Goal: Task Accomplishment & Management: Use online tool/utility

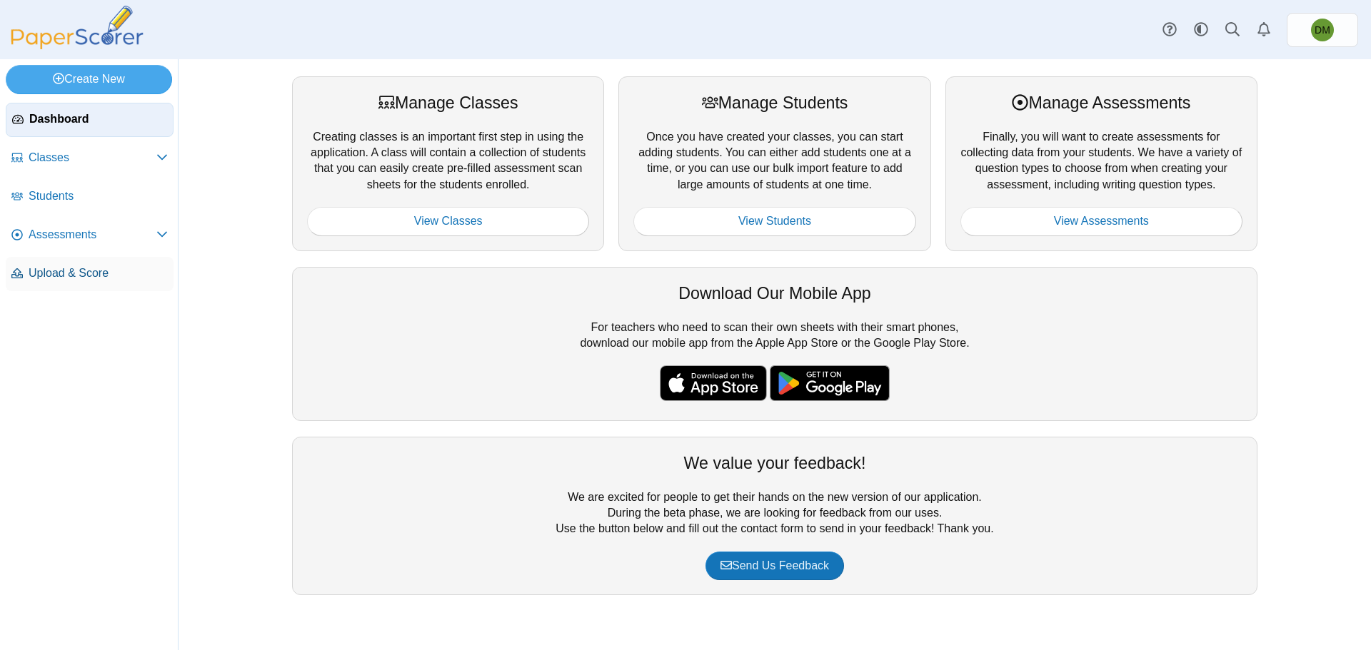
click at [99, 281] on link "Upload & Score" at bounding box center [90, 274] width 168 height 34
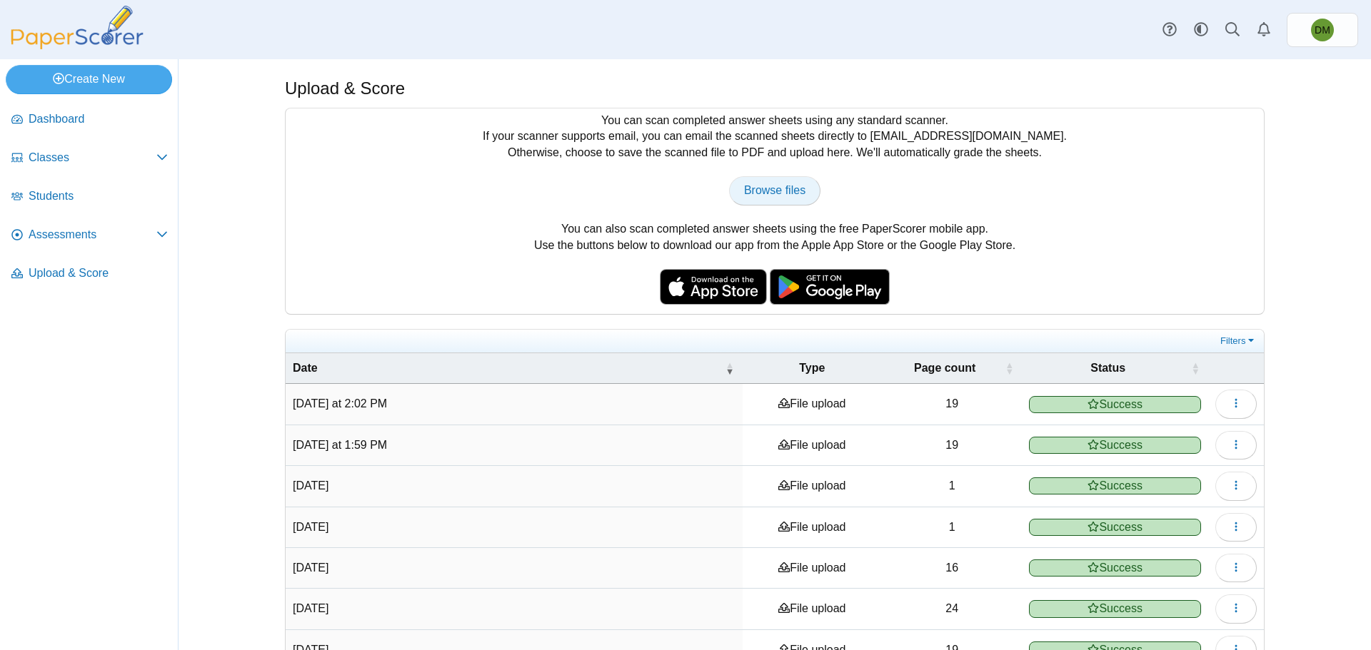
click at [775, 186] on span "Browse files" at bounding box center [774, 190] width 61 height 12
type input "**********"
click at [164, 238] on icon at bounding box center [161, 233] width 11 height 11
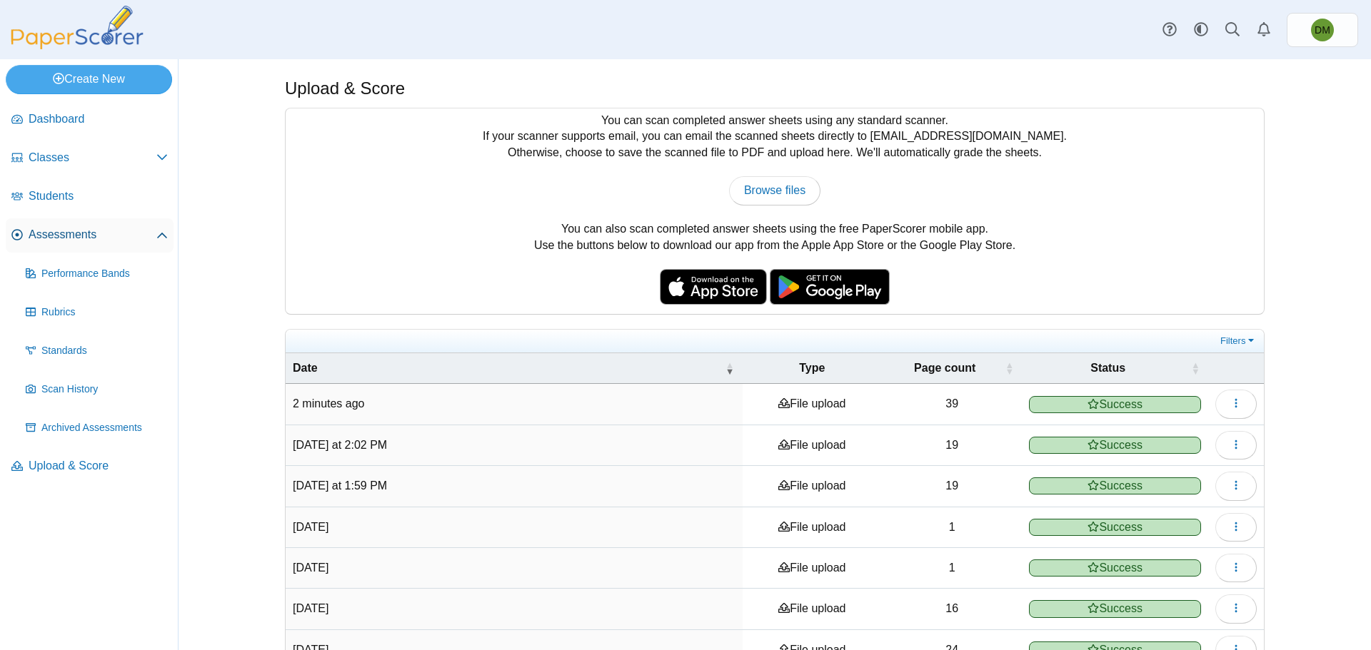
click at [83, 237] on span "Assessments" at bounding box center [93, 235] width 128 height 16
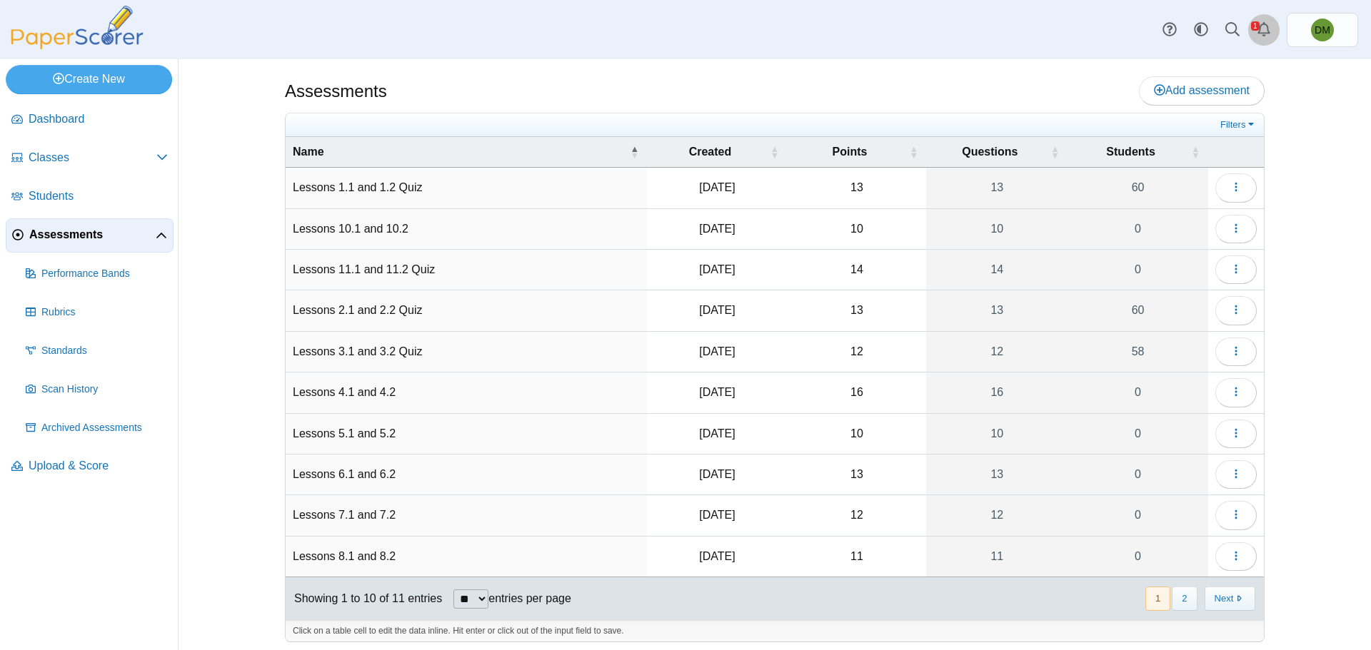
click at [1264, 19] on link "Alerts" at bounding box center [1263, 29] width 31 height 31
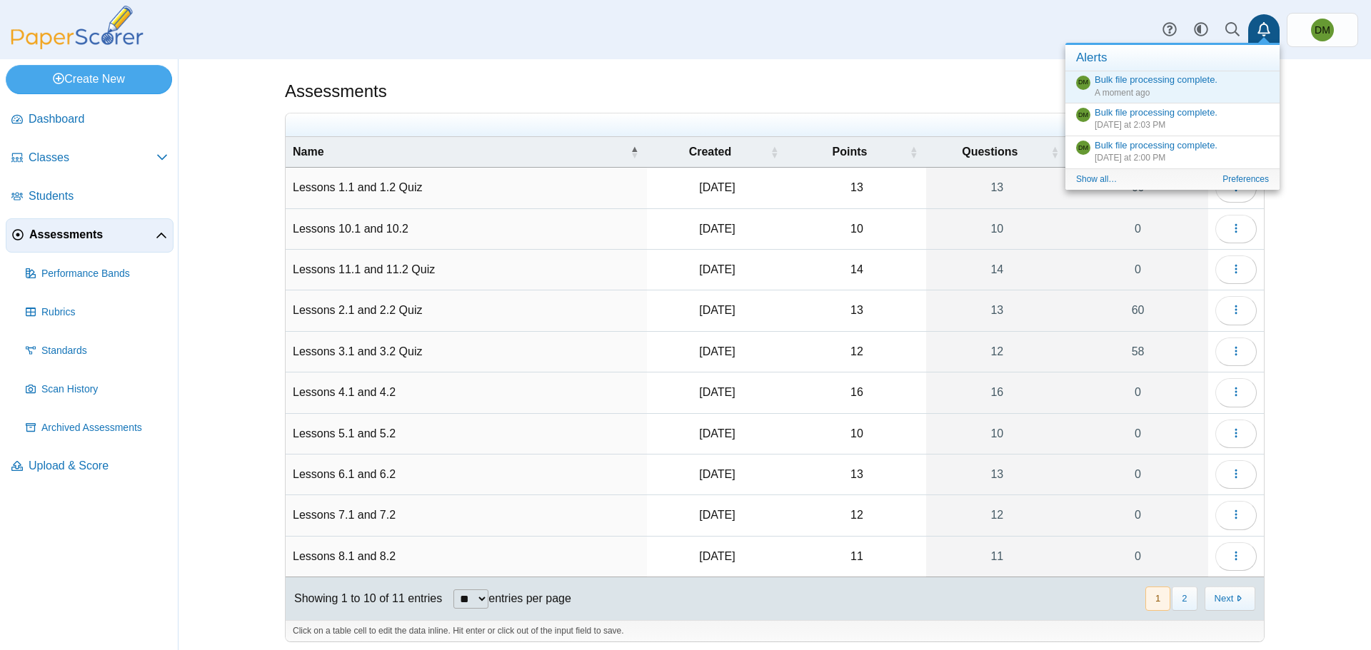
click at [1311, 202] on div "Assessments Add assessment Filters" at bounding box center [774, 354] width 1192 height 591
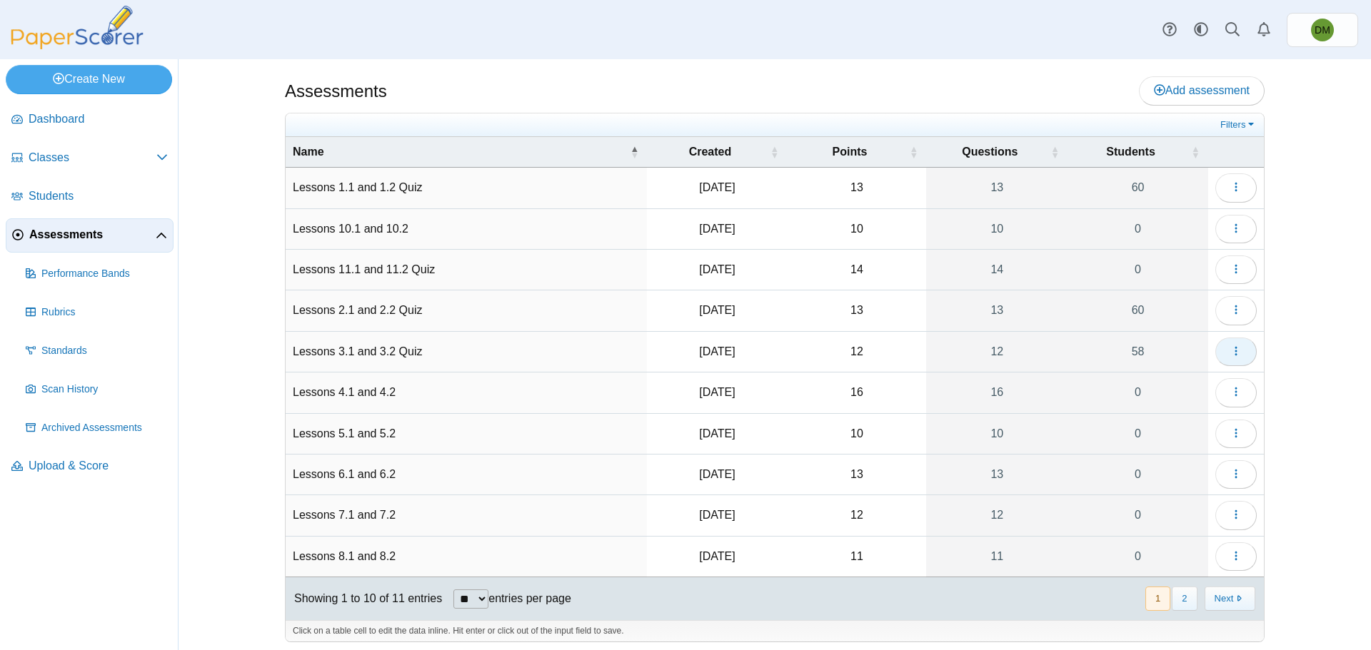
click at [1221, 352] on button "button" at bounding box center [1235, 352] width 41 height 29
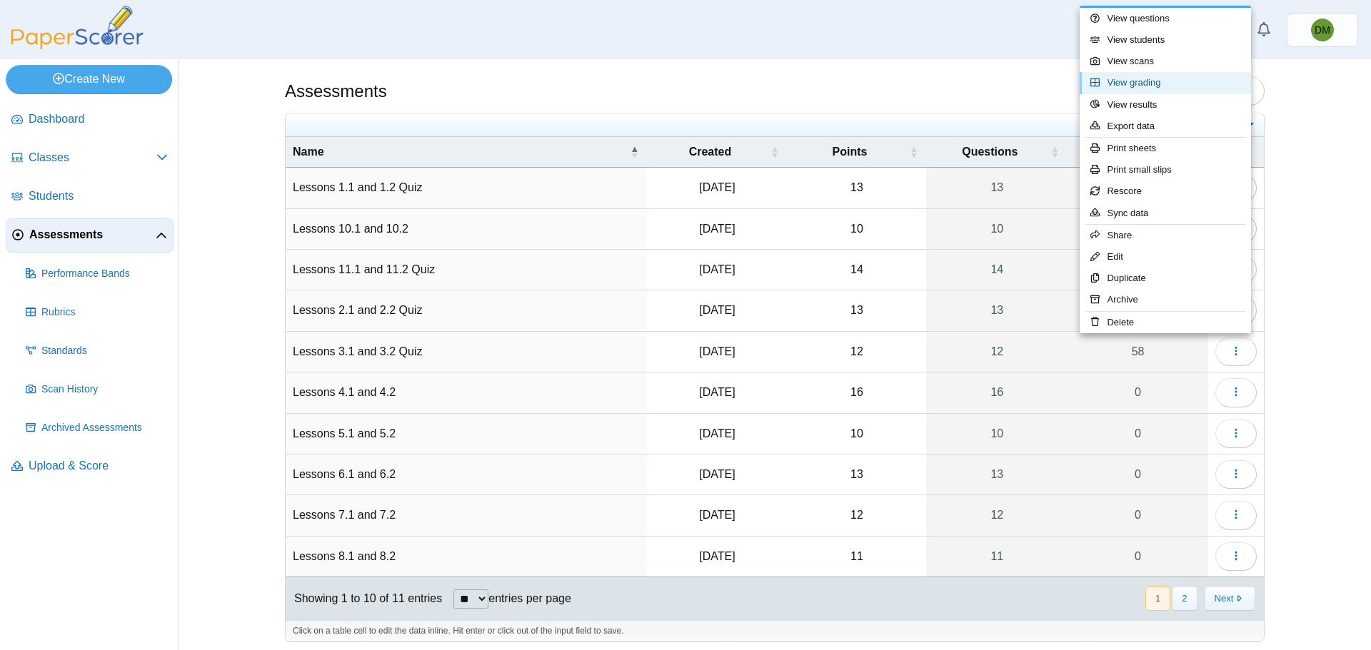
click at [1135, 82] on link "View grading" at bounding box center [1164, 82] width 171 height 21
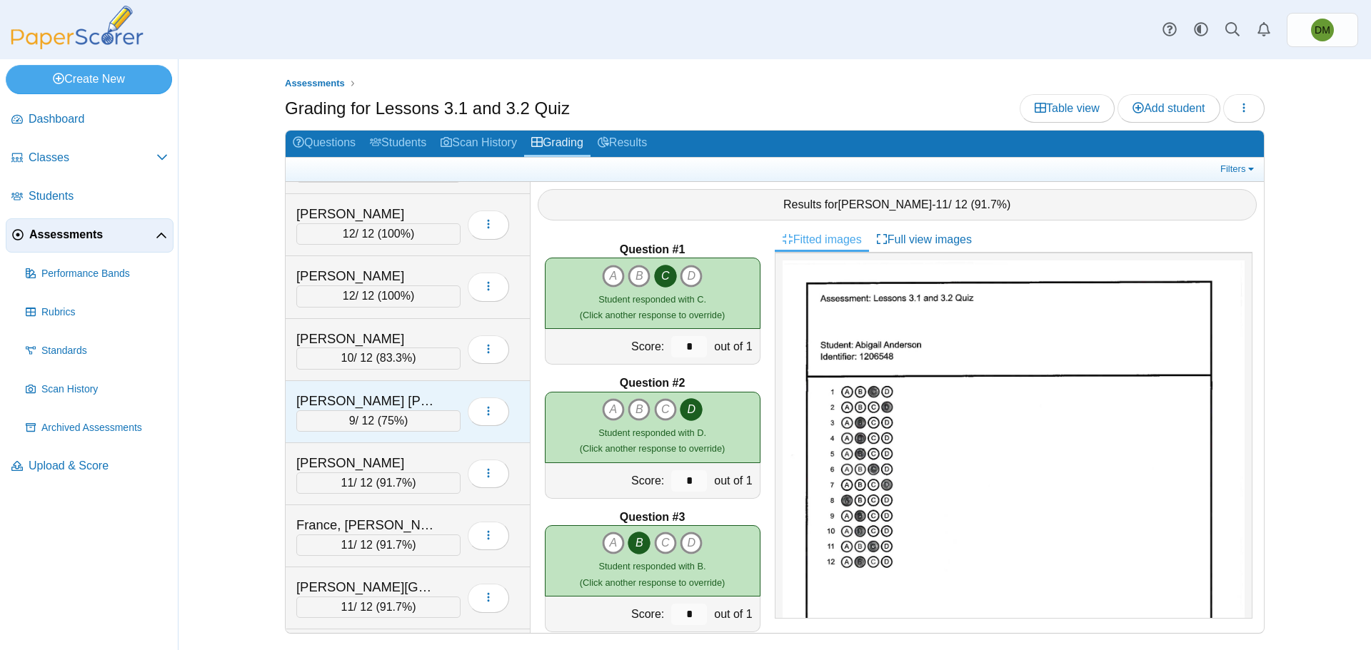
scroll to position [1071, 0]
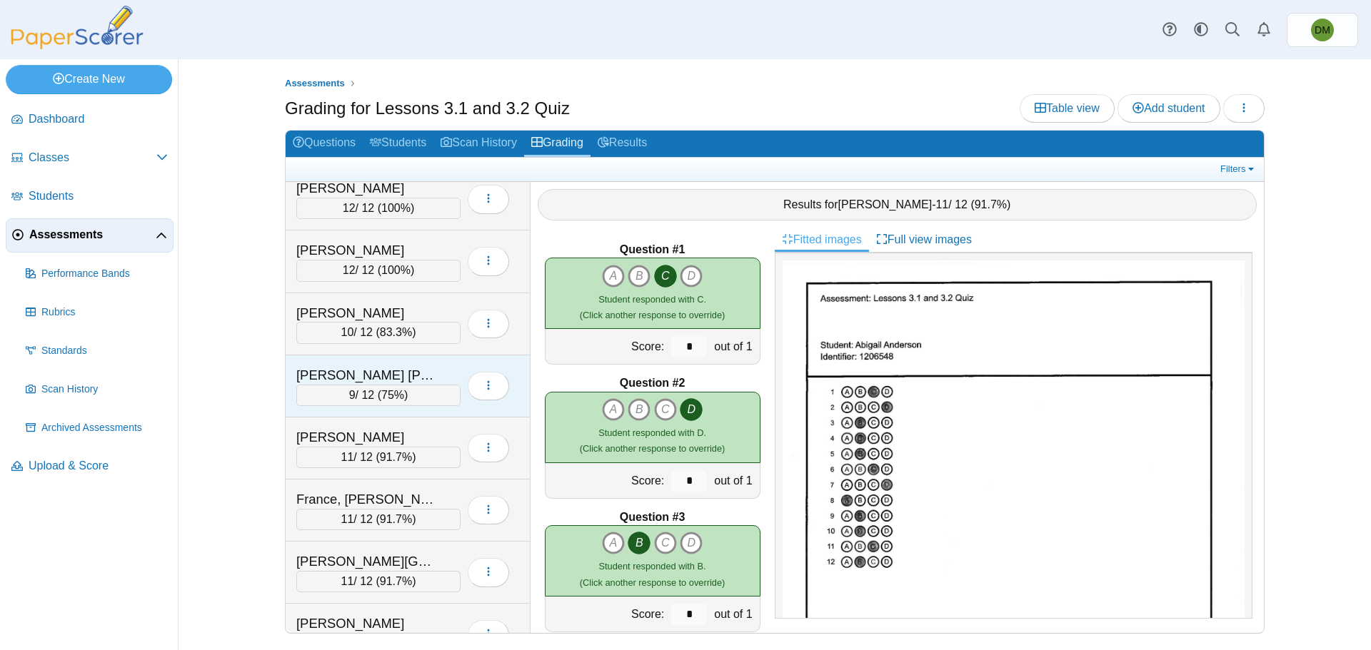
click at [382, 389] on div "9 / 12 ( 75% )" at bounding box center [378, 395] width 164 height 21
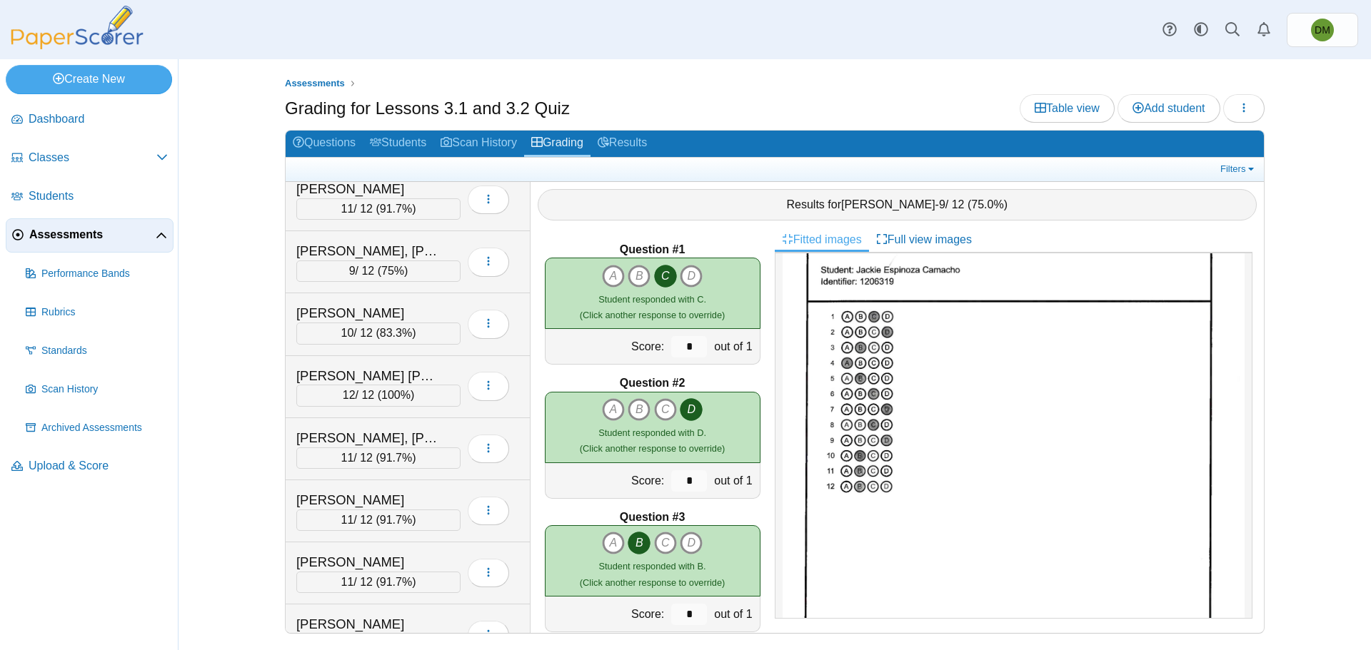
scroll to position [2157, 0]
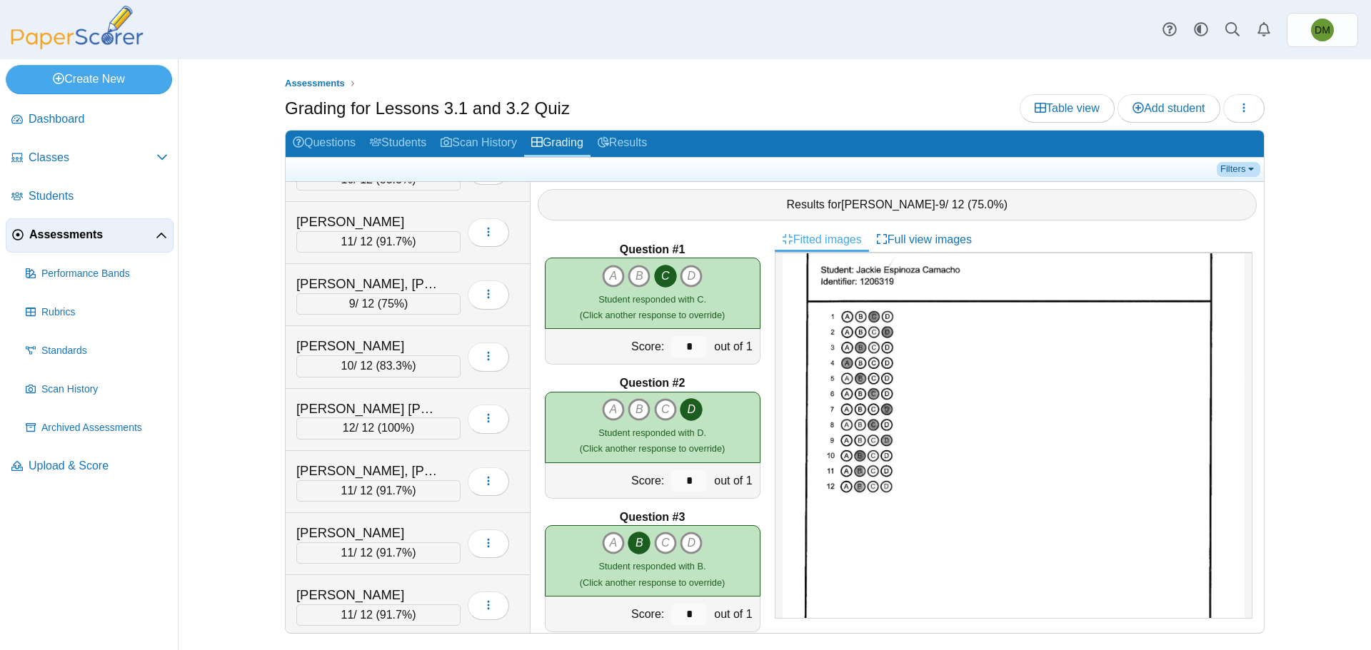
click at [1241, 168] on link "Filters" at bounding box center [1238, 169] width 44 height 14
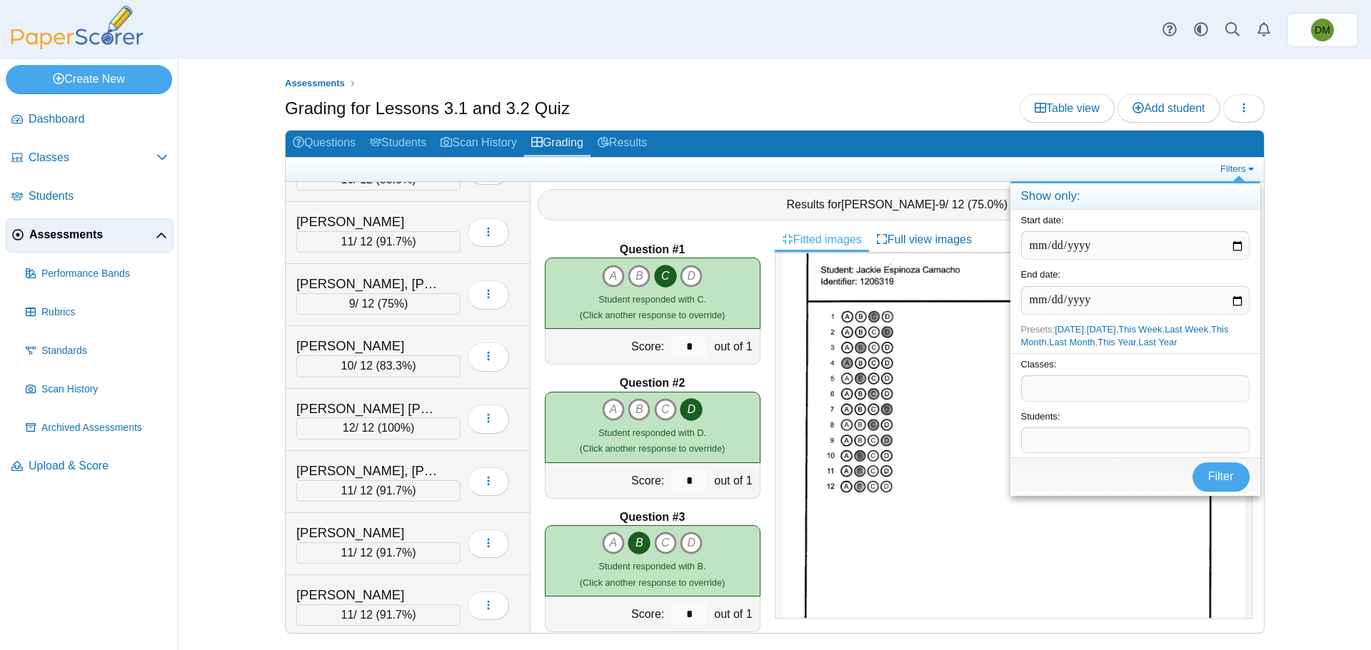
click at [1161, 392] on span at bounding box center [1135, 388] width 227 height 24
click at [1221, 477] on span "Filter" at bounding box center [1221, 476] width 26 height 12
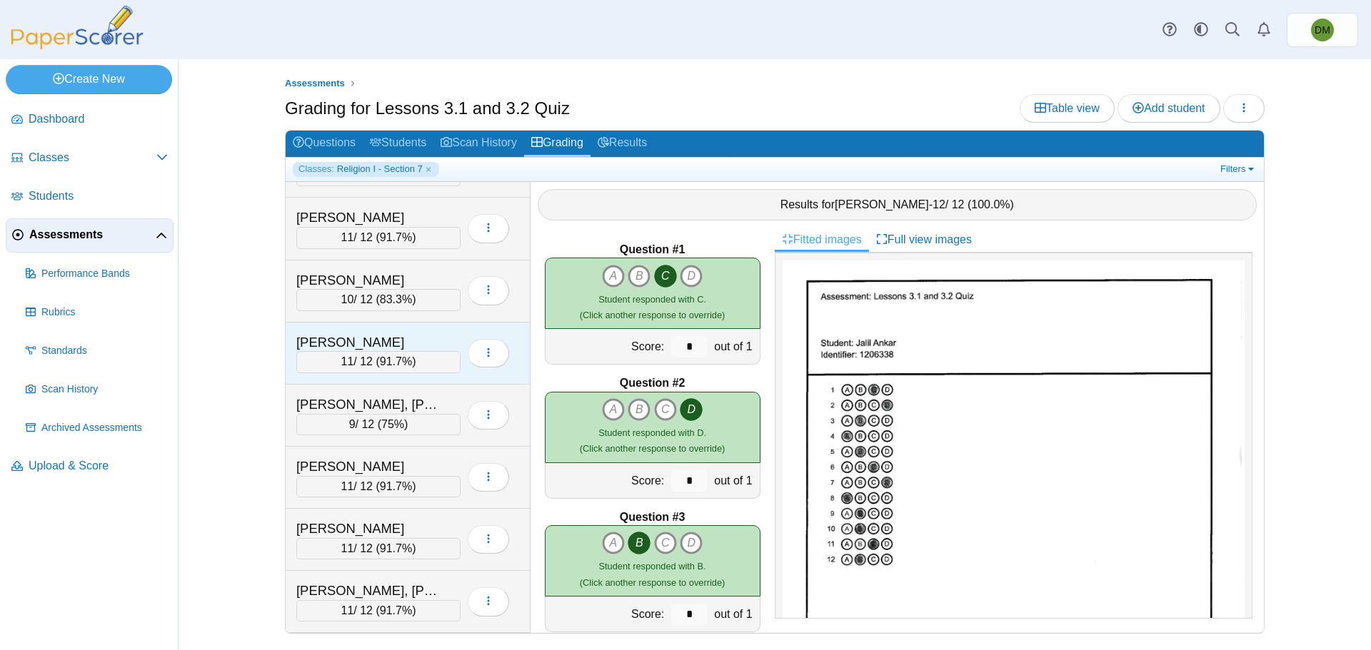
scroll to position [642, 0]
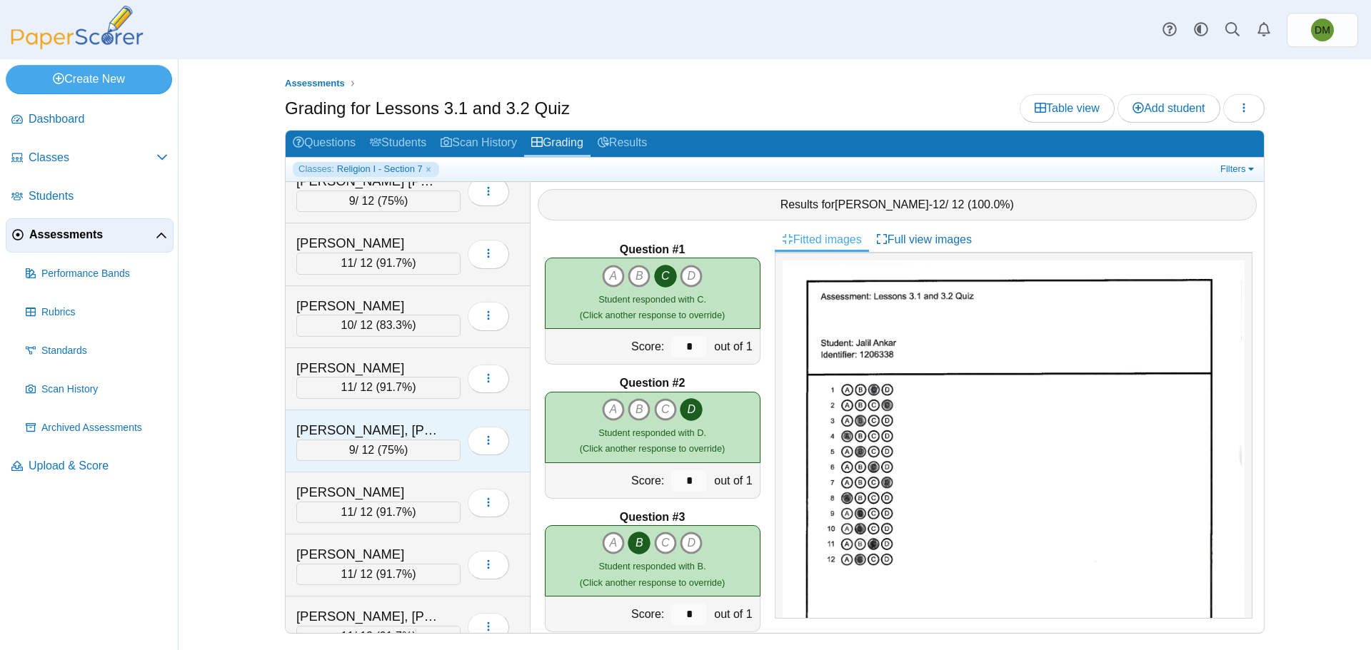
click at [418, 442] on div "9 / 12 ( 75% )" at bounding box center [378, 450] width 164 height 21
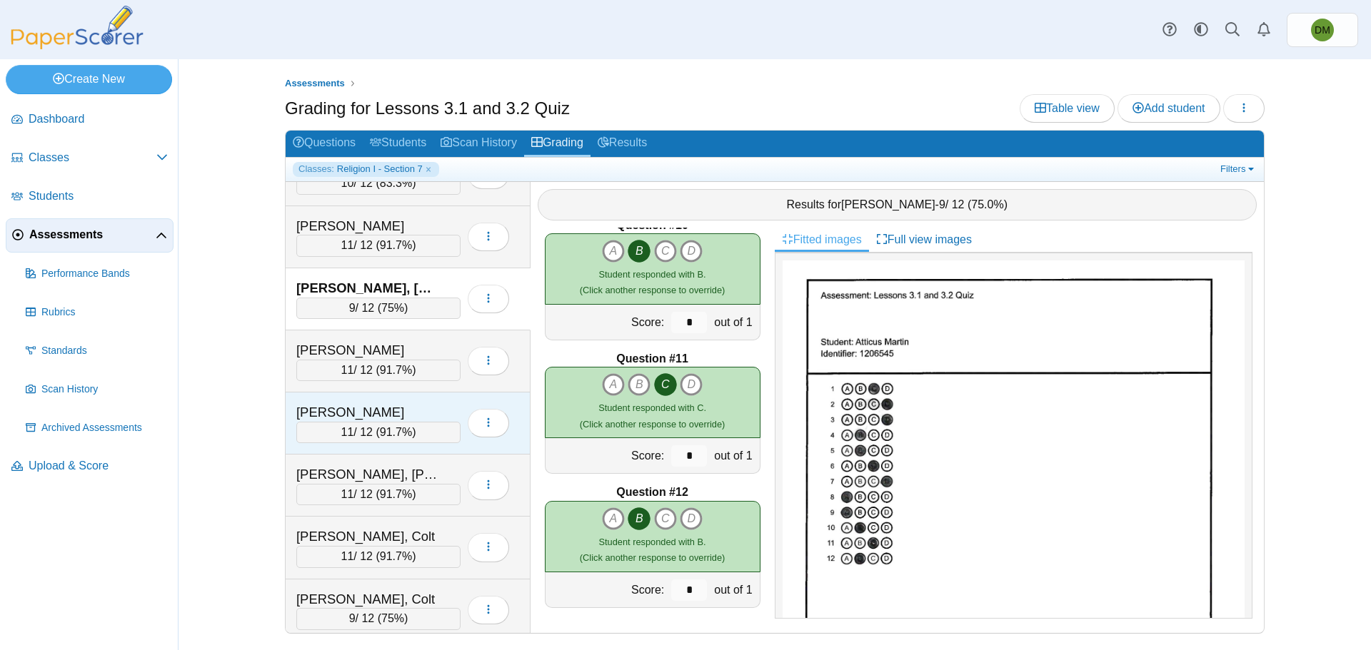
scroll to position [785, 0]
click at [408, 500] on span "91.7%" at bounding box center [396, 494] width 32 height 12
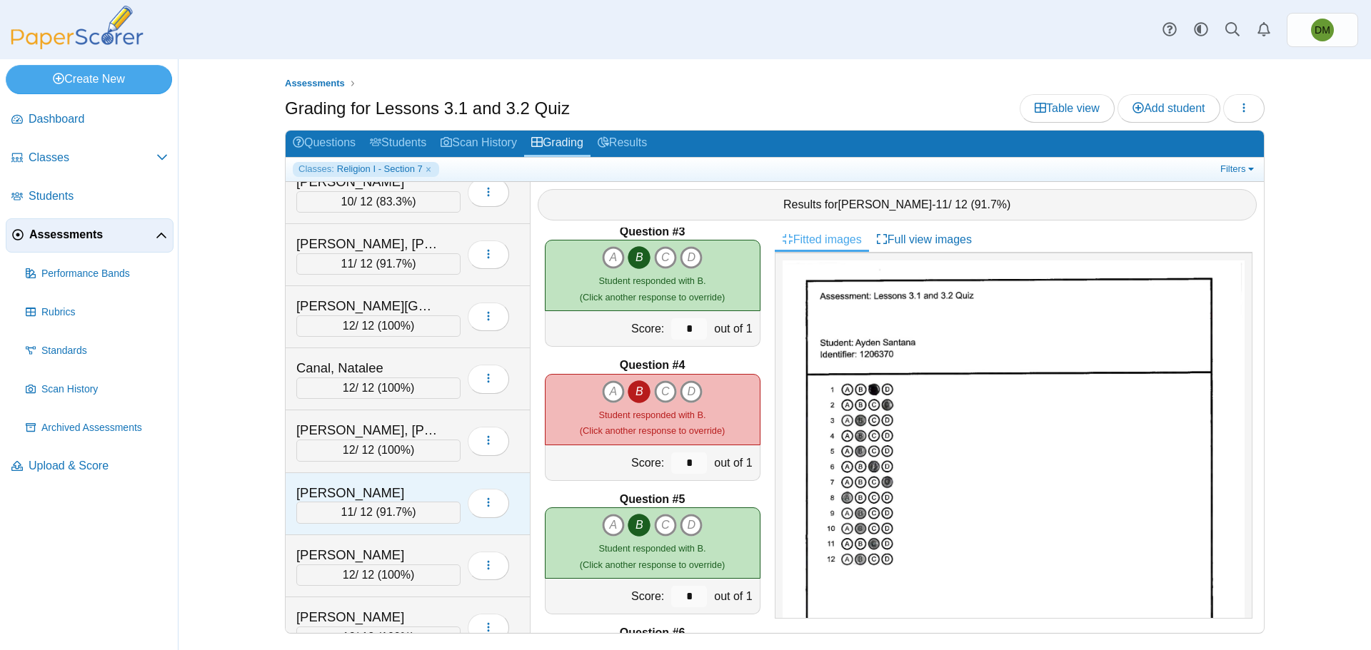
scroll to position [51, 0]
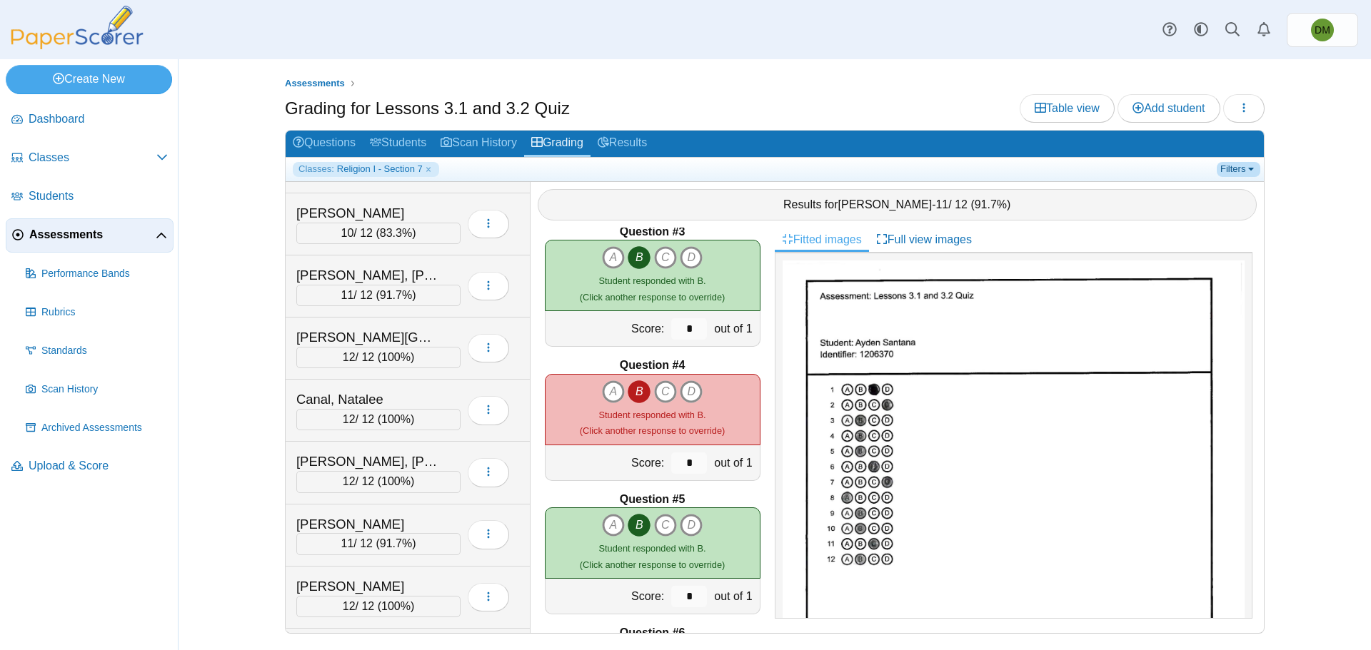
click at [1236, 174] on link "Filters" at bounding box center [1238, 169] width 44 height 14
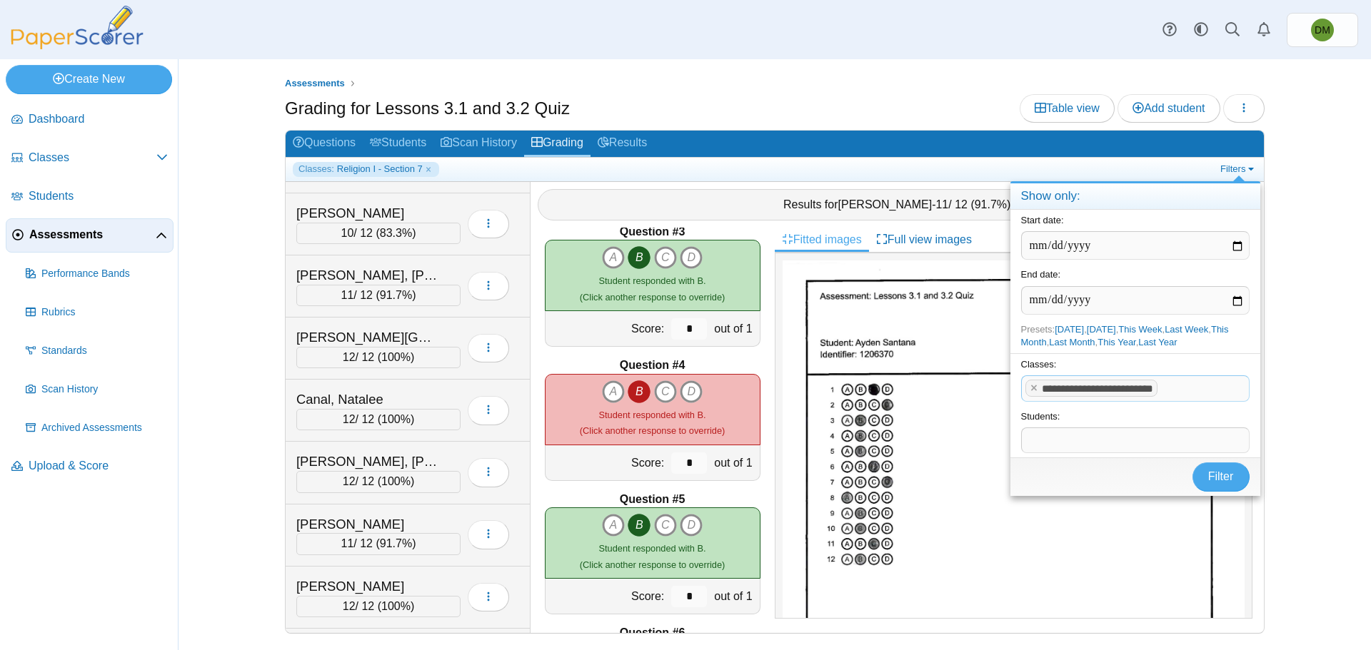
click at [1034, 388] on x "remove tag" at bounding box center [1034, 387] width 12 height 9
click at [1058, 391] on span at bounding box center [1135, 388] width 227 height 24
click at [1234, 480] on button "Filter" at bounding box center [1220, 477] width 57 height 29
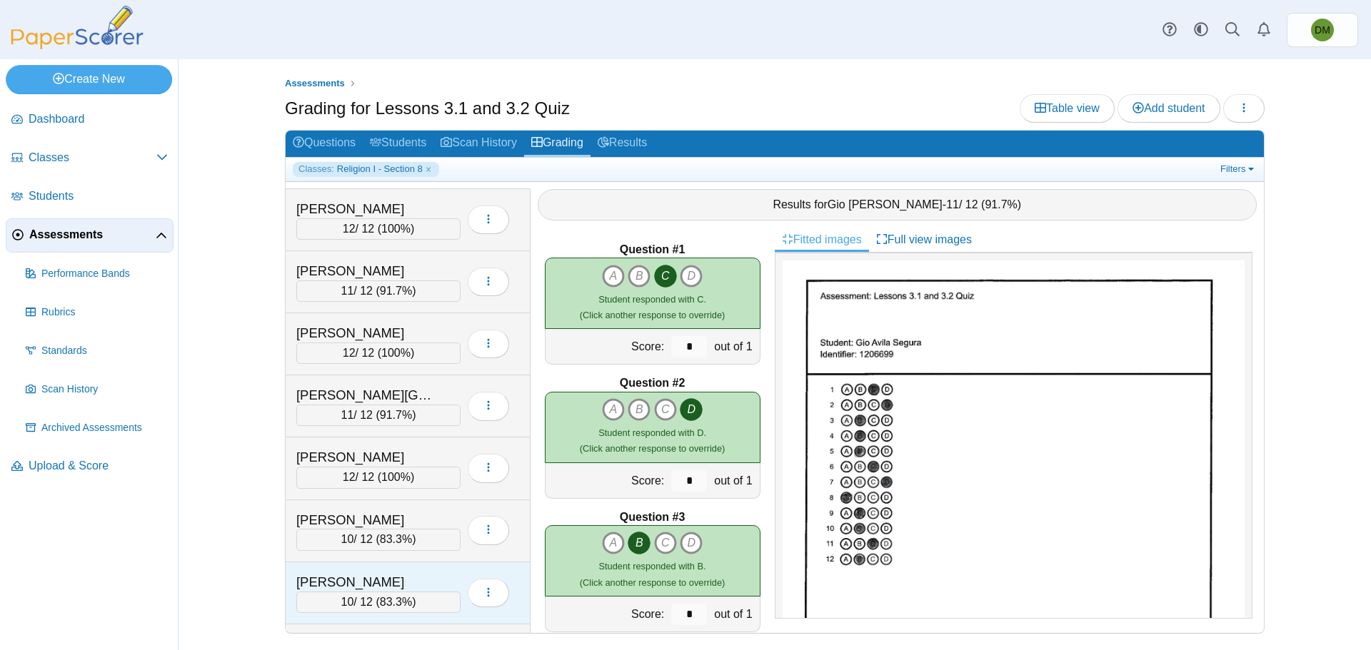
scroll to position [286, 0]
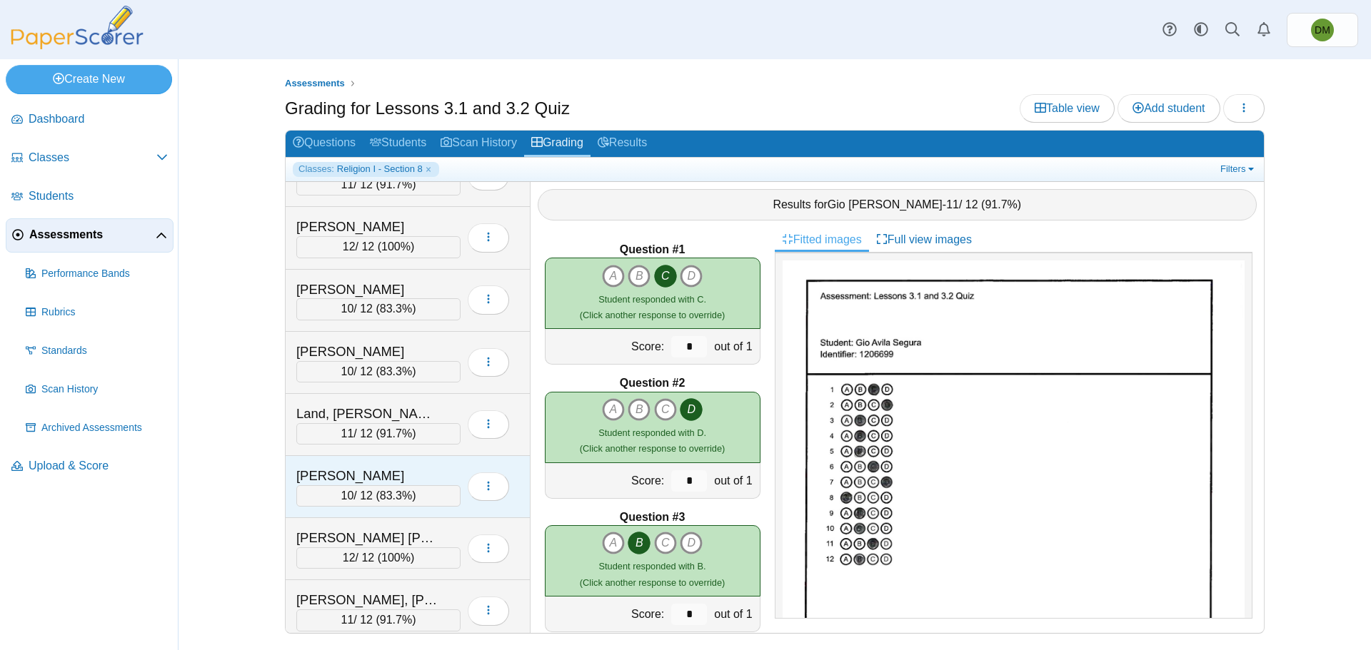
click at [435, 498] on div "10 / 12 ( 83.3% )" at bounding box center [378, 495] width 164 height 21
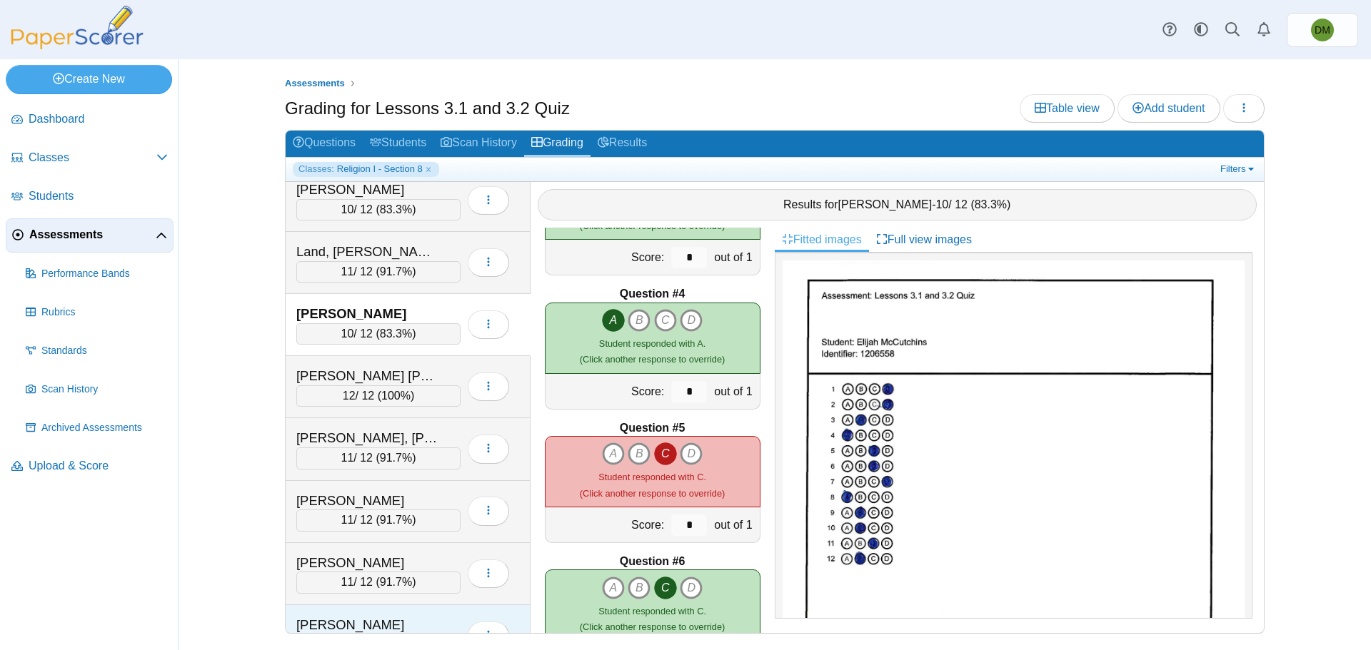
scroll to position [543, 0]
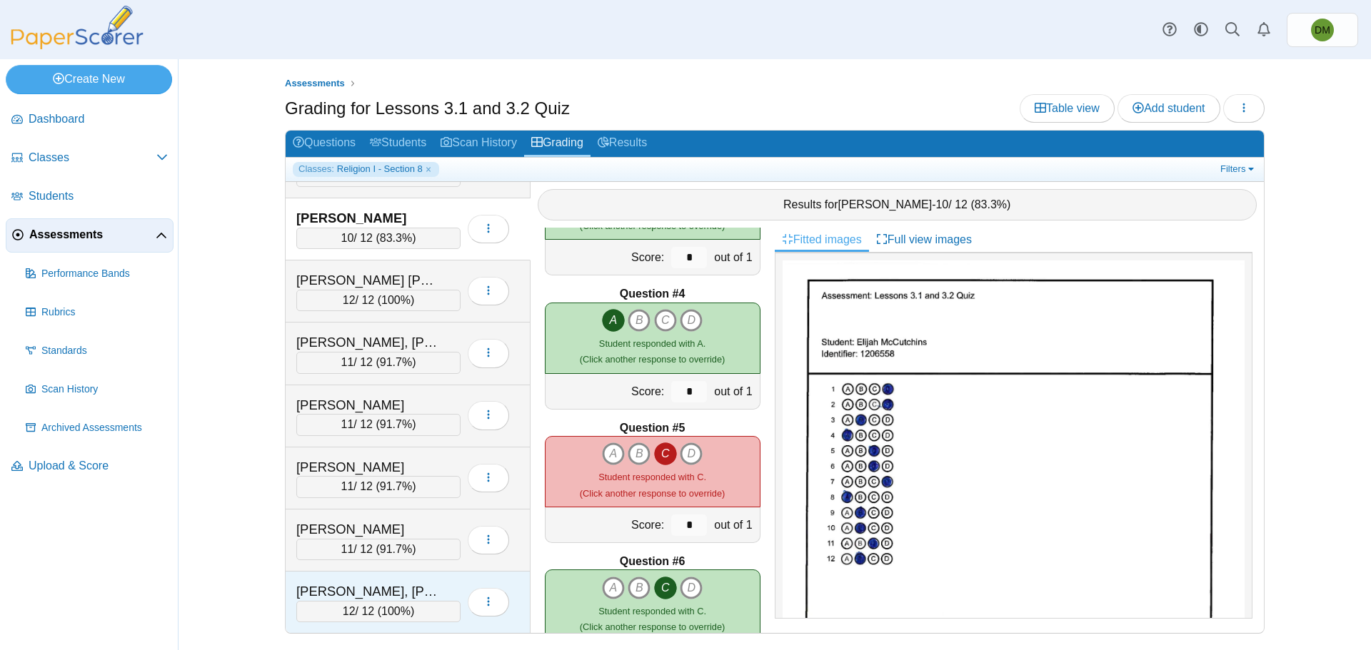
click at [395, 574] on div "Willerson, Lexi 12 / 12 ( 100% ) Loading…" at bounding box center [408, 602] width 245 height 61
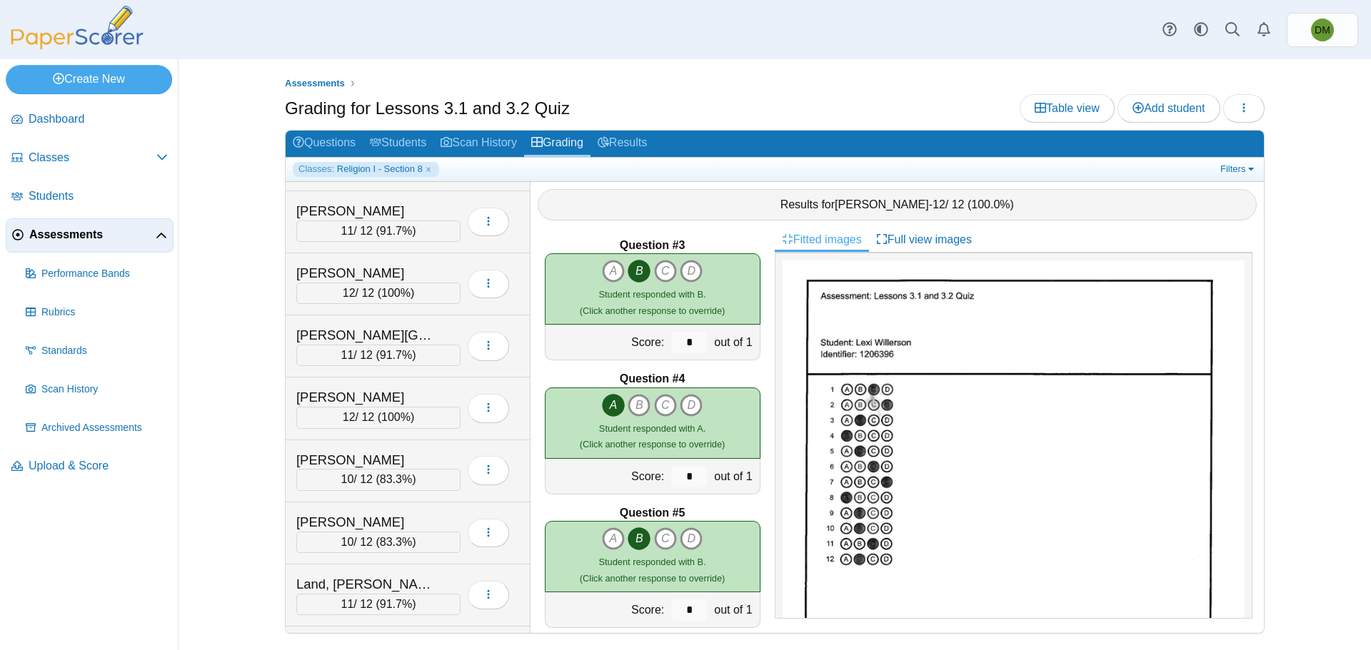
scroll to position [286, 0]
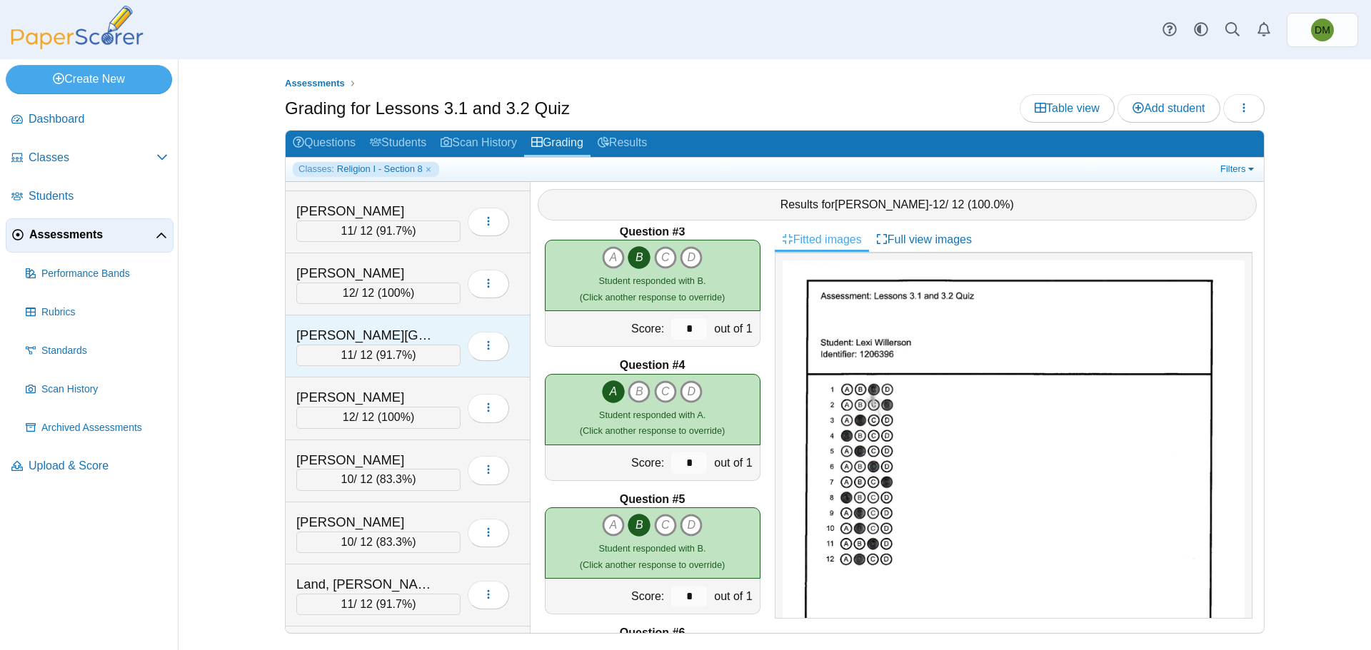
click at [393, 363] on div "11 / 12 ( 91.7% )" at bounding box center [378, 355] width 164 height 21
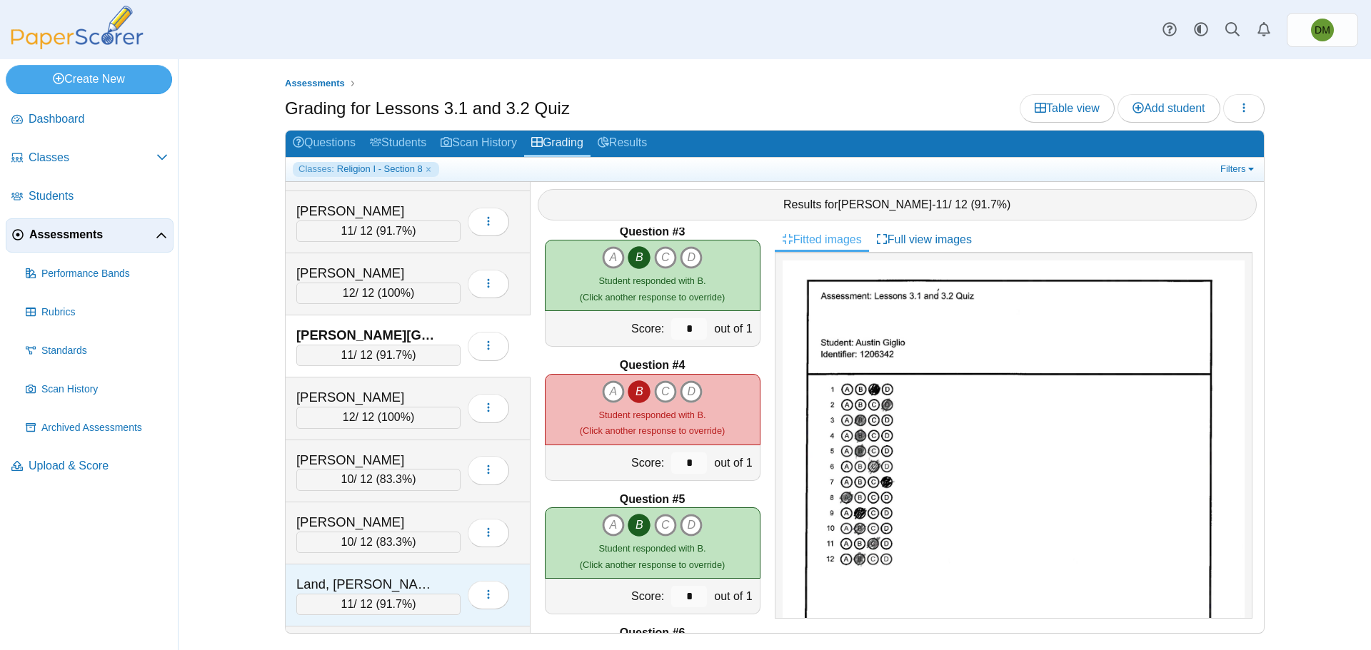
click at [385, 585] on div "Land, Ethan" at bounding box center [367, 584] width 143 height 19
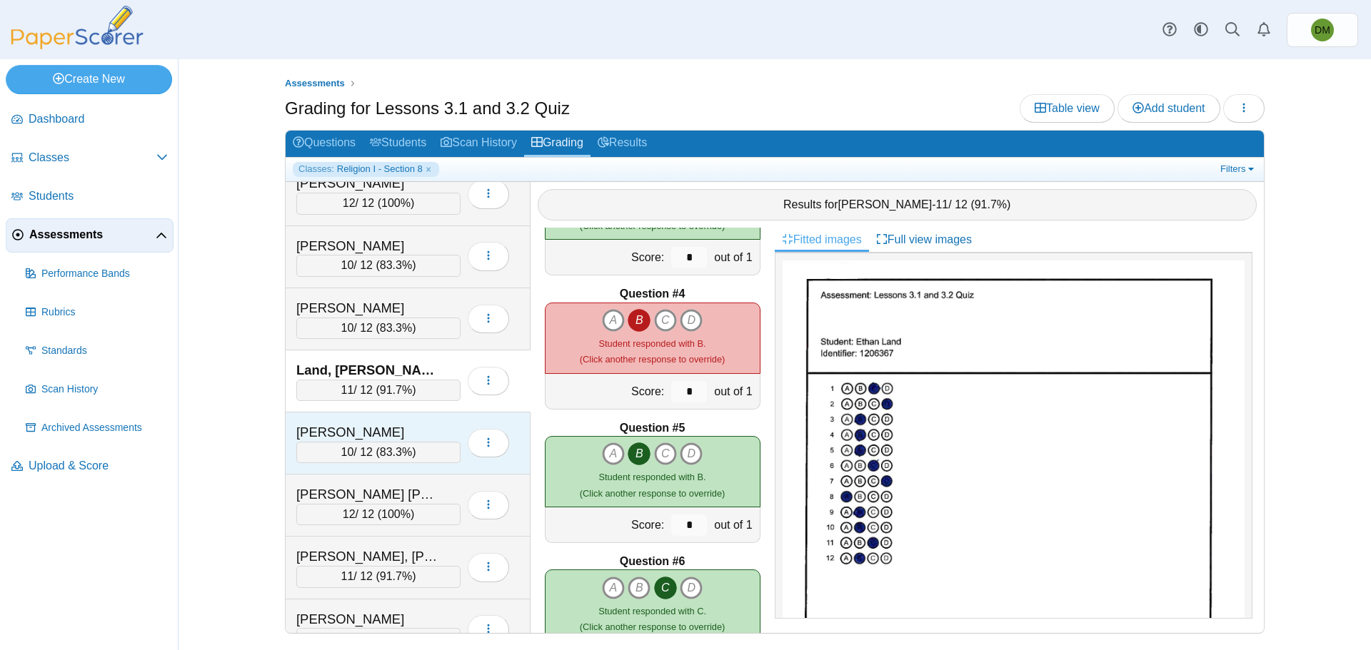
scroll to position [400, 0]
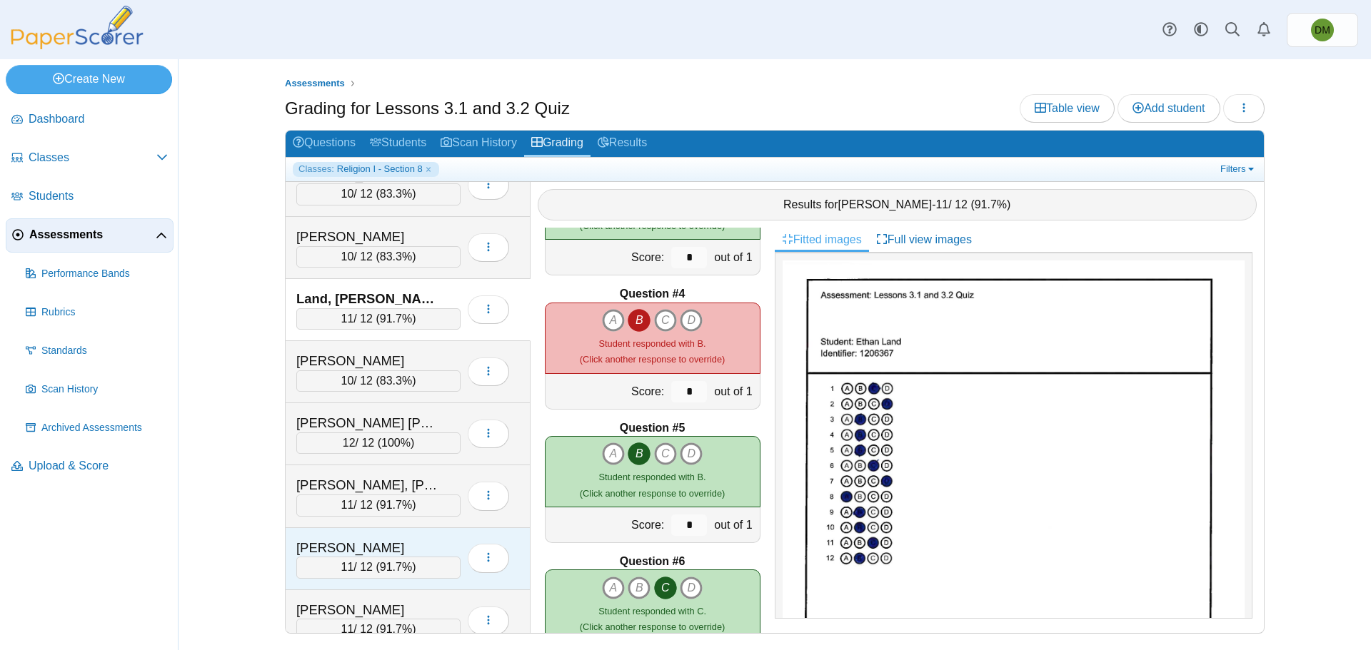
click at [393, 542] on div "Neville, Lindsay" at bounding box center [367, 548] width 143 height 19
